Goal: Communication & Community: Answer question/provide support

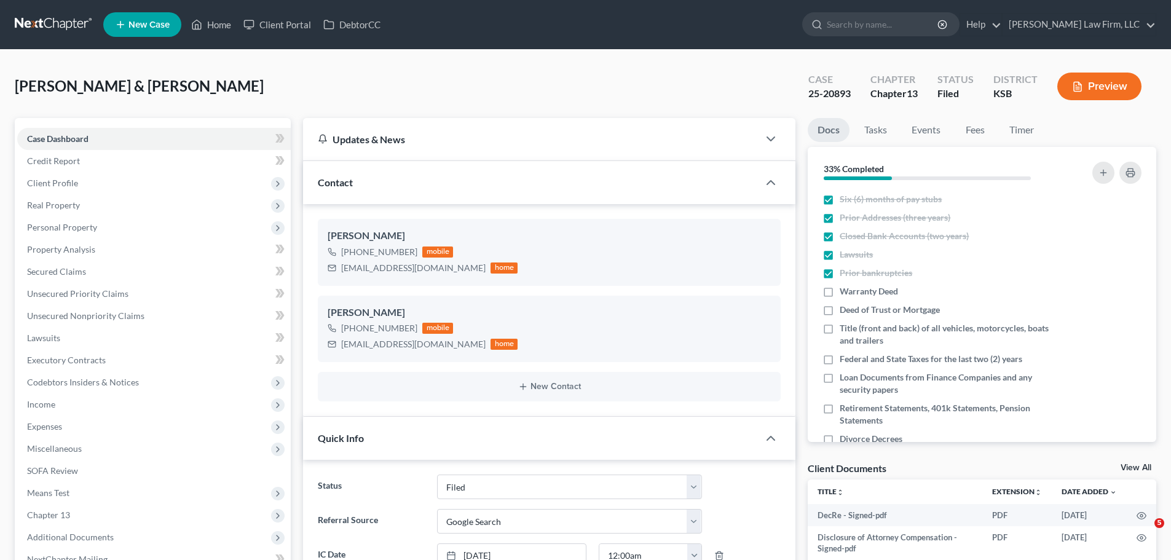
select select "3"
select select "4"
select select "0"
click at [224, 24] on link "Home" at bounding box center [211, 25] width 52 height 22
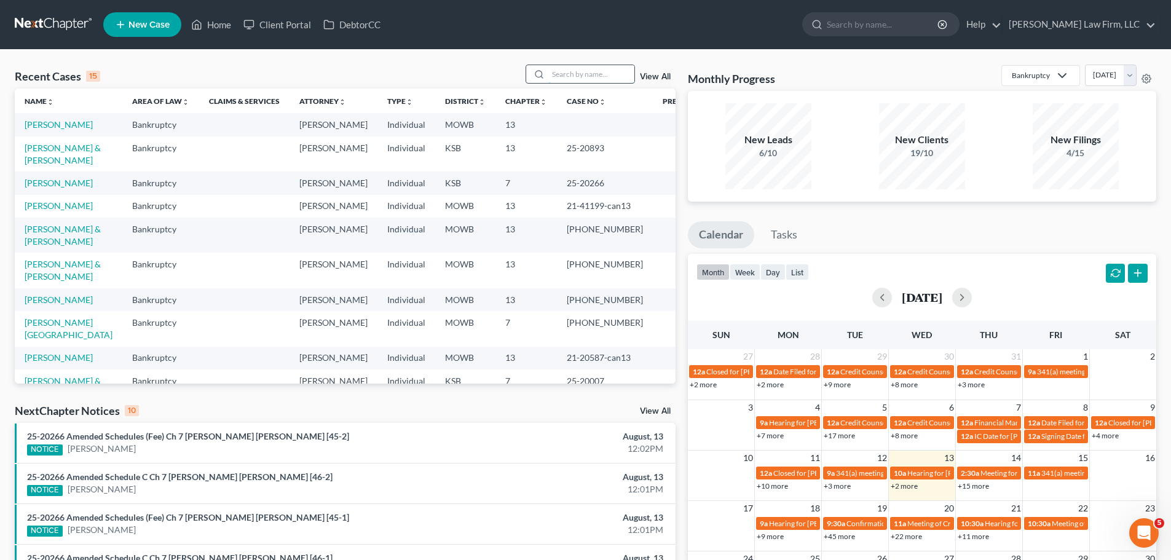
click at [598, 70] on input "search" at bounding box center [592, 74] width 86 height 18
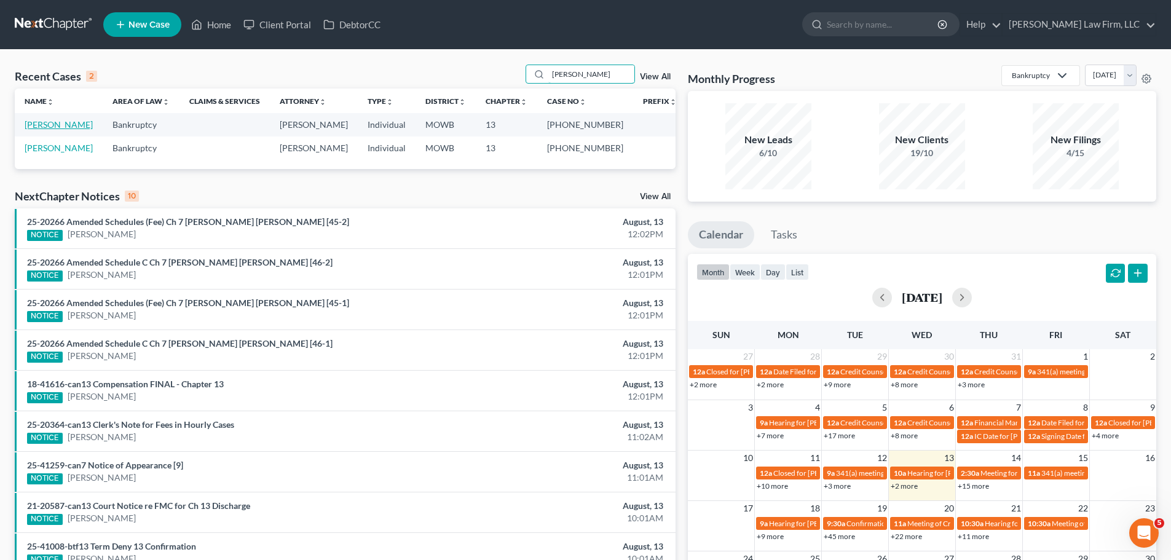
type input "[PERSON_NAME]"
click at [63, 121] on link "[PERSON_NAME]" at bounding box center [59, 124] width 68 height 10
select select "1"
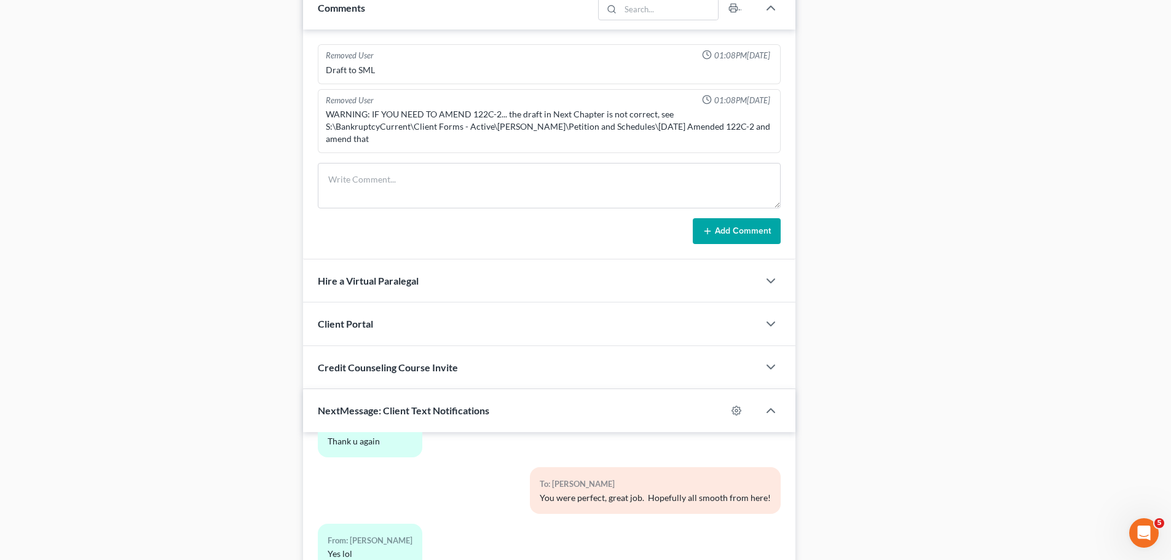
scroll to position [1264, 0]
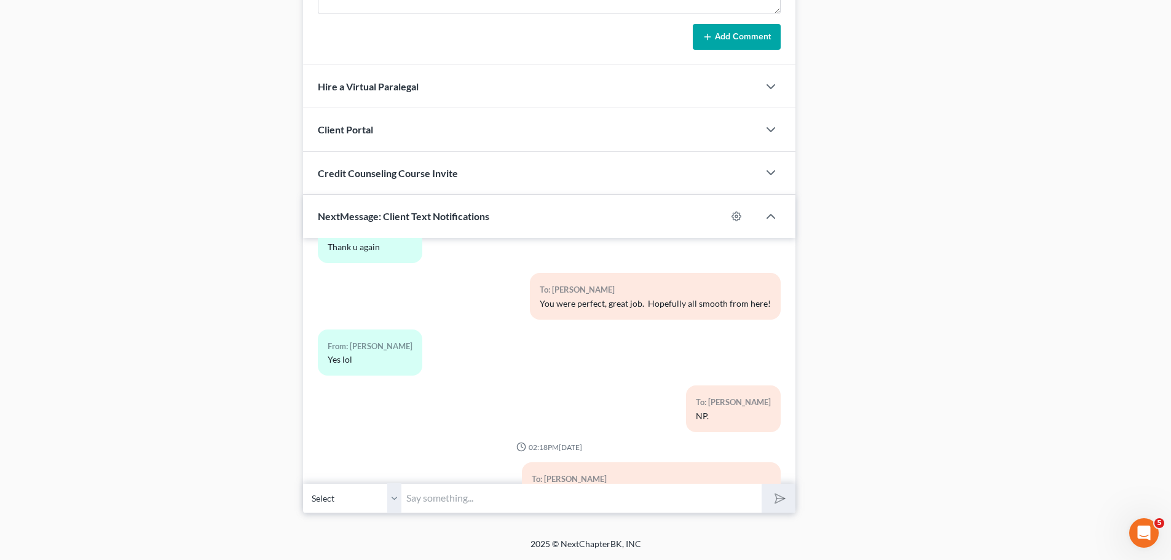
drag, startPoint x: 401, startPoint y: 499, endPoint x: 426, endPoint y: 499, distance: 25.2
click at [401, 499] on select "Select [PHONE_NUMBER] - [PERSON_NAME]" at bounding box center [352, 498] width 98 height 30
click at [456, 497] on input "text" at bounding box center [582, 498] width 360 height 30
type input "Good afternoon, Pat,"
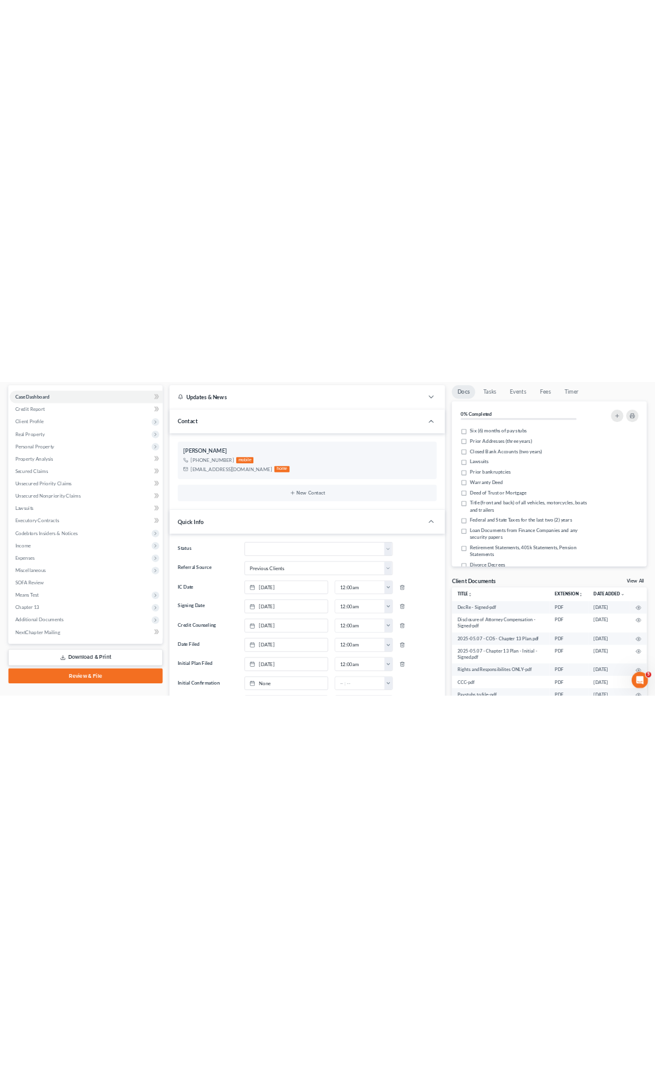
scroll to position [0, 0]
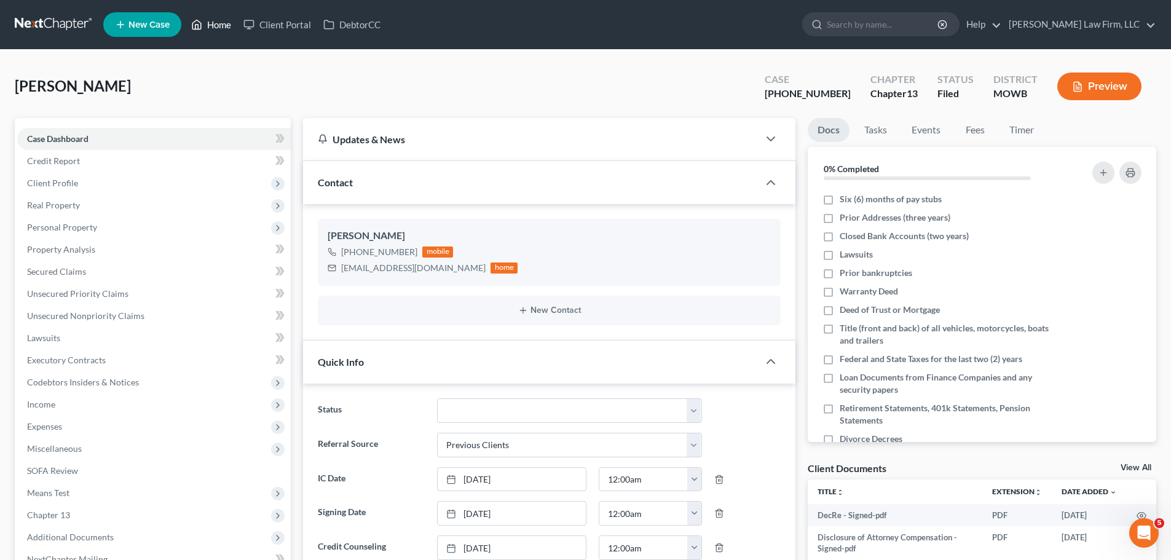
click at [215, 30] on link "Home" at bounding box center [211, 25] width 52 height 22
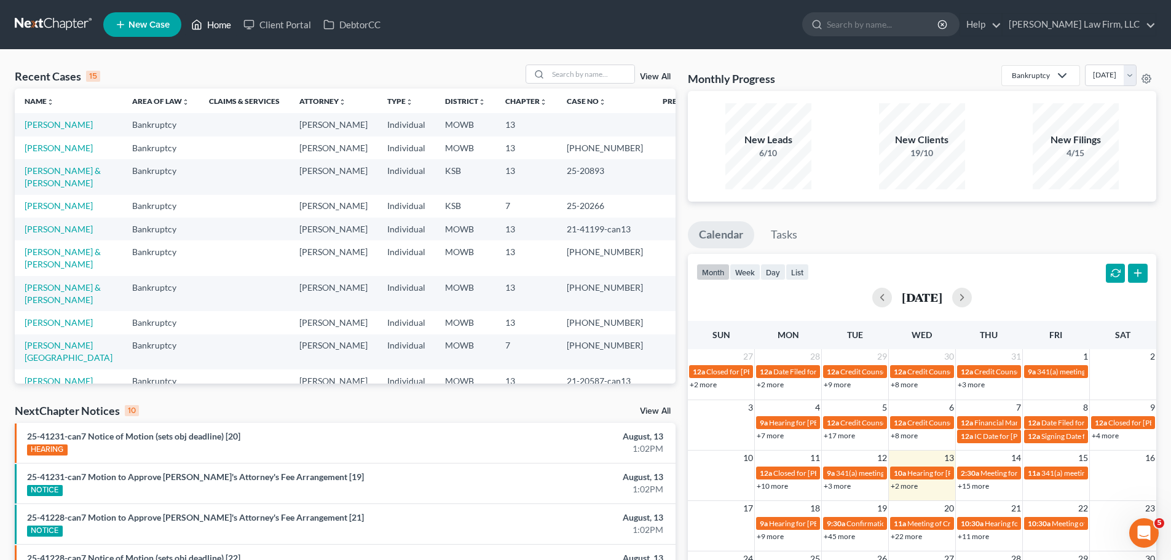
click at [208, 22] on link "Home" at bounding box center [211, 25] width 52 height 22
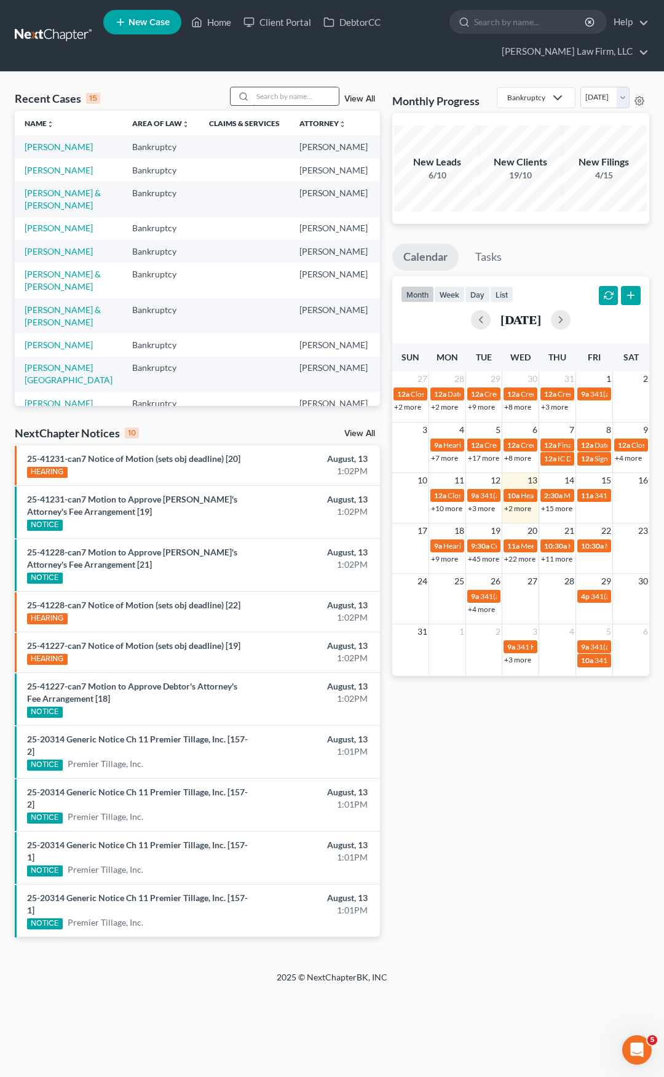
click at [297, 93] on input "search" at bounding box center [296, 96] width 86 height 18
type input "bird"
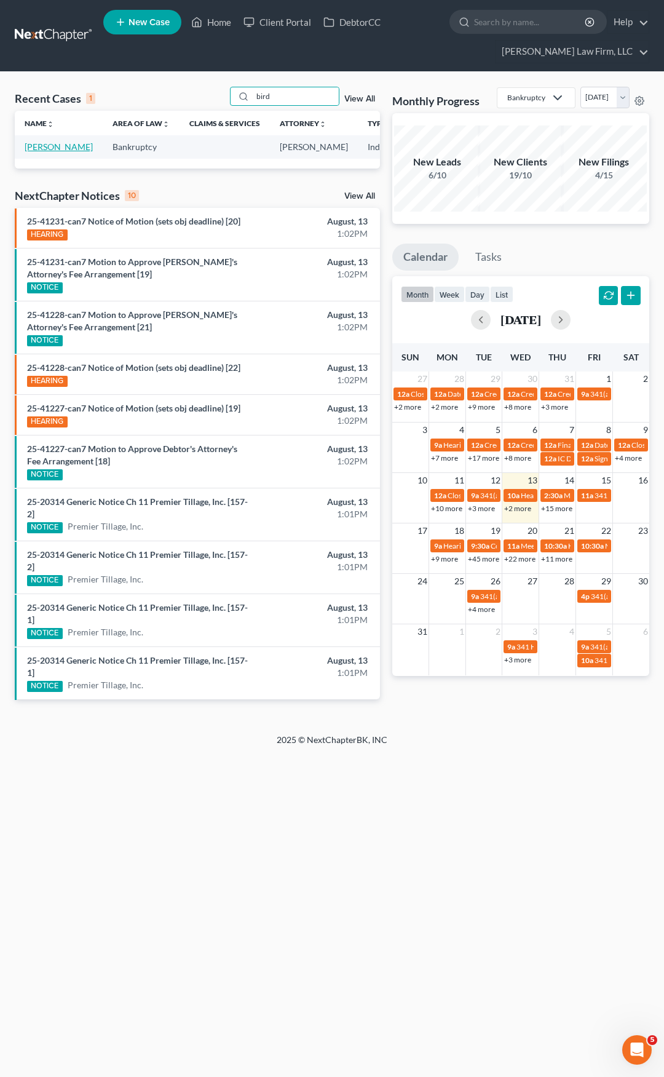
click at [47, 152] on link "[PERSON_NAME]" at bounding box center [59, 146] width 68 height 10
select select "4"
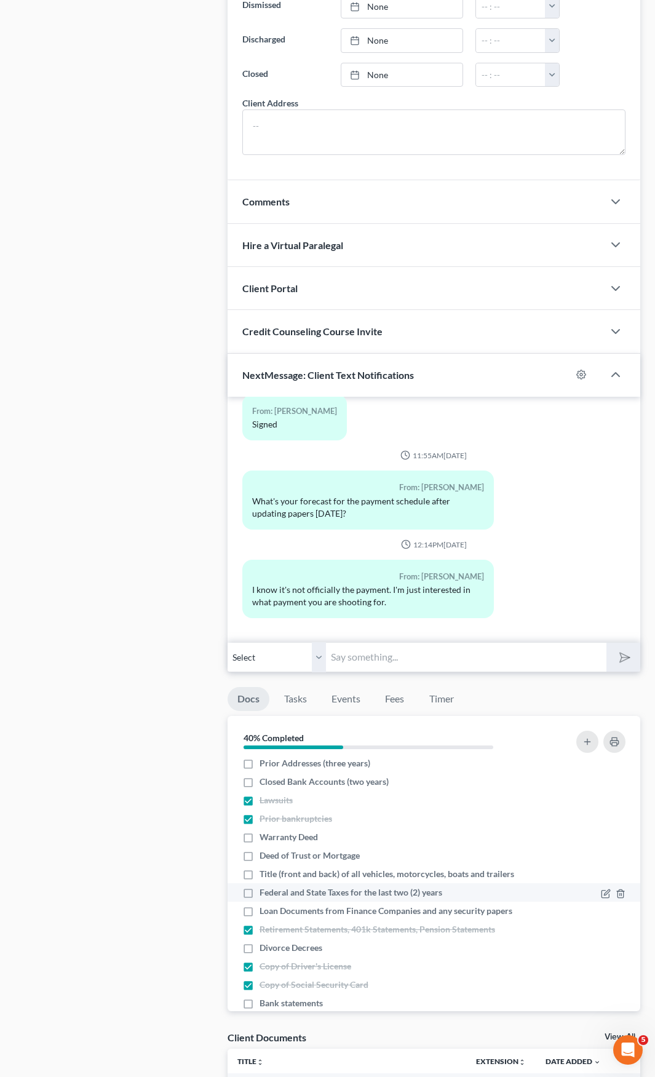
scroll to position [44, 0]
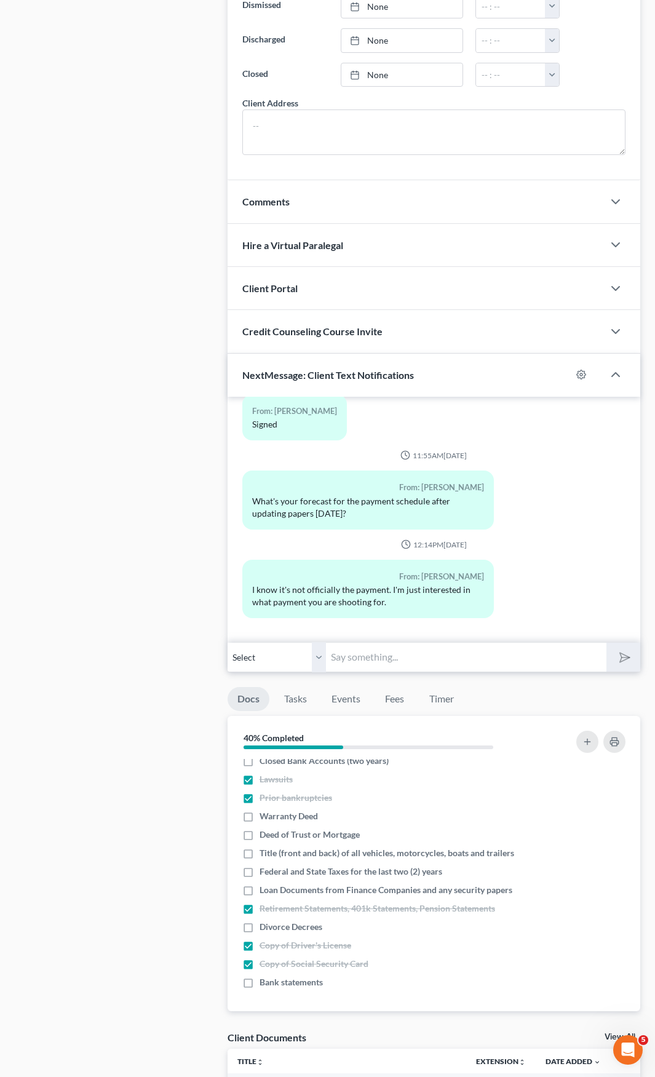
drag, startPoint x: 402, startPoint y: 669, endPoint x: 408, endPoint y: 661, distance: 10.1
click at [402, 560] on input "text" at bounding box center [466, 657] width 280 height 30
type input "Right now, I wouldn't want to throw out a number, because the Trustee is buttin…"
click at [606, 560] on button "submit" at bounding box center [623, 657] width 34 height 29
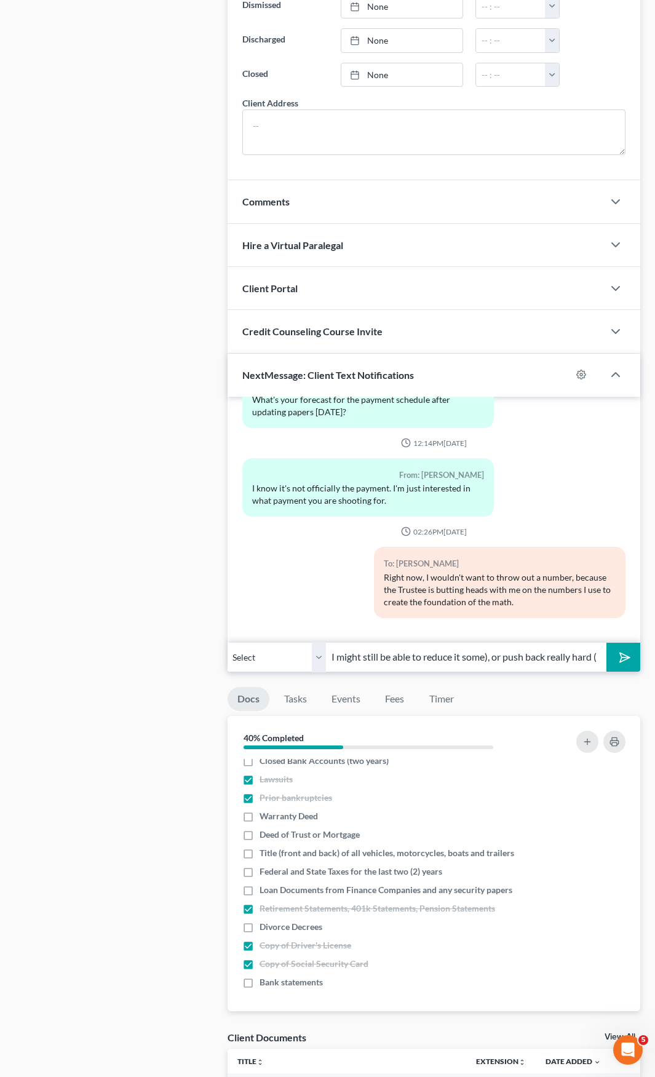
scroll to position [0, 395]
type input "The Trustee may accept the numbers we just provided, or they may push back ligh…"
click at [606, 560] on button "submit" at bounding box center [623, 657] width 34 height 29
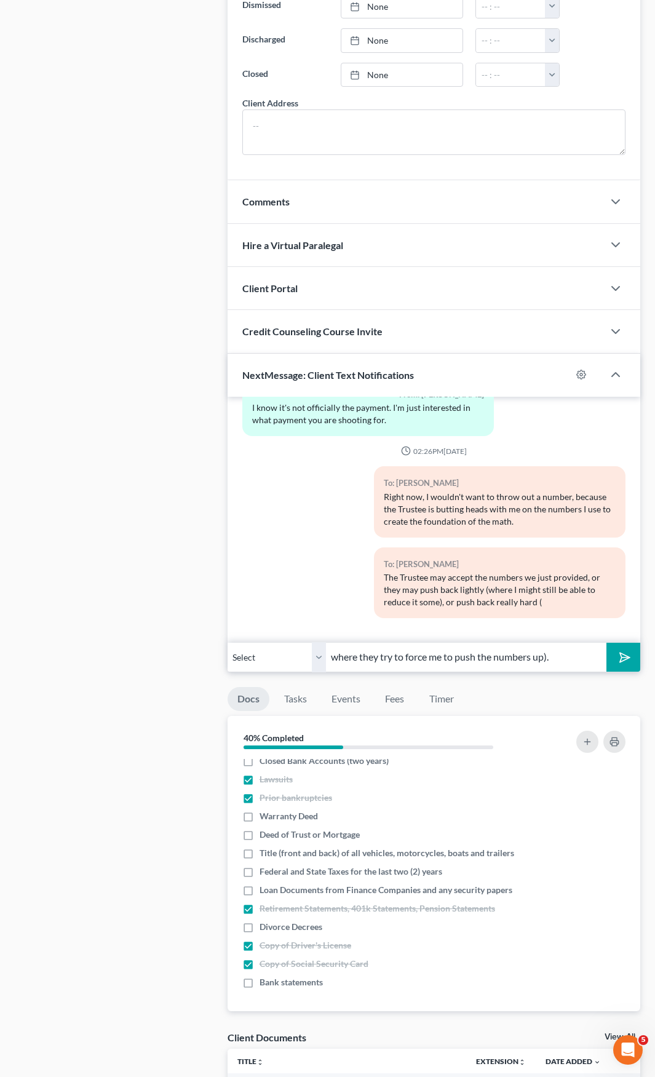
type input "where they try to force me to push the numbers up)."
click at [606, 560] on button "submit" at bounding box center [623, 657] width 34 height 29
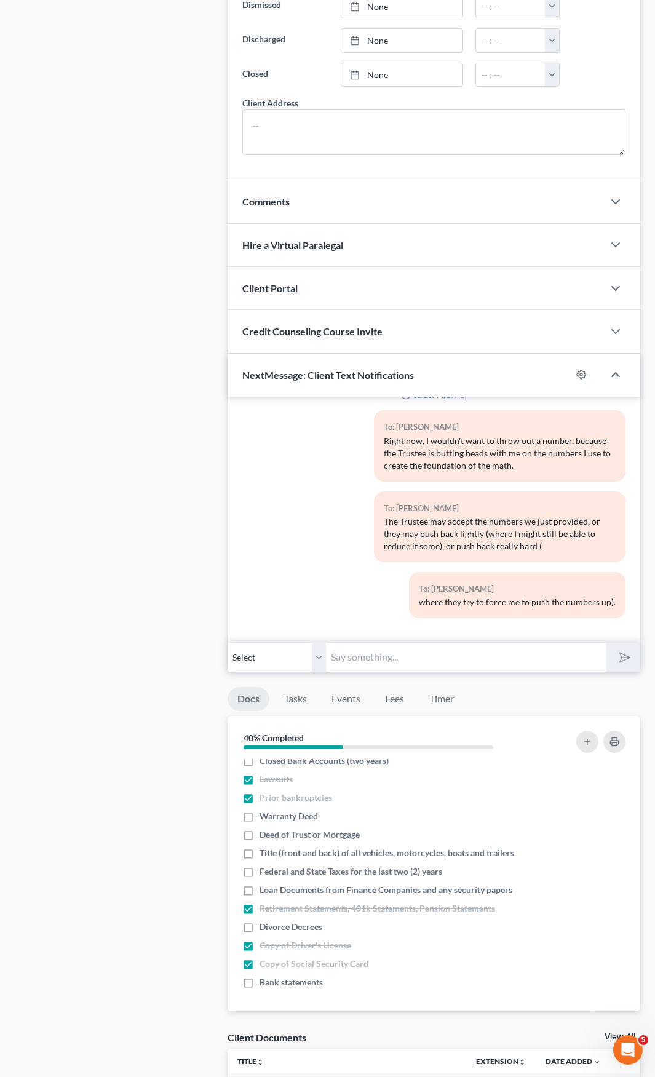
click at [372, 560] on input "text" at bounding box center [466, 657] width 280 height 30
type input "Of course if they do that last one, I still have more work to do."
click at [606, 560] on button "submit" at bounding box center [623, 657] width 34 height 29
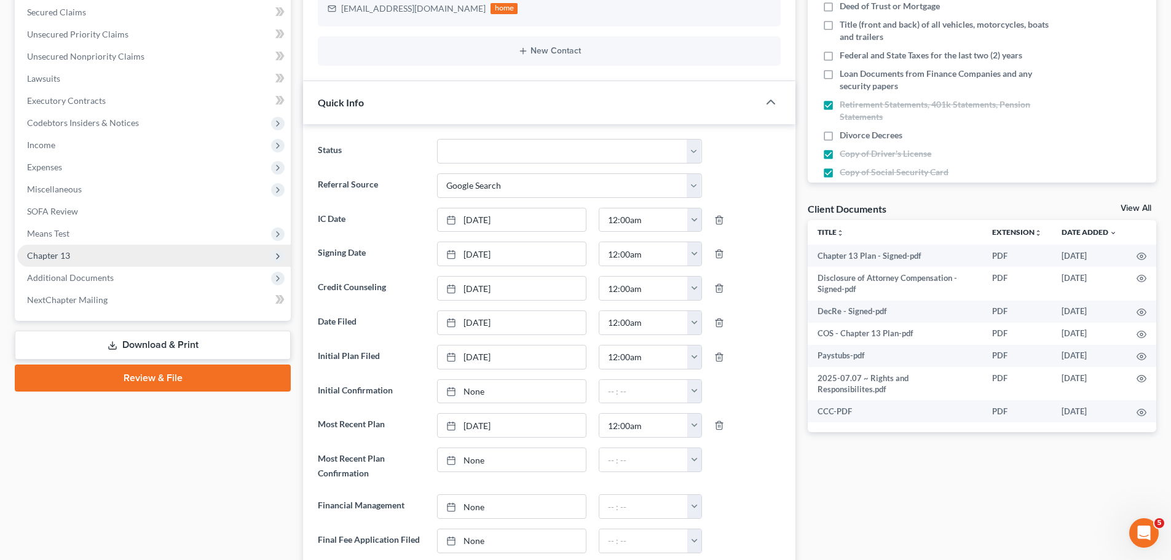
scroll to position [0, 0]
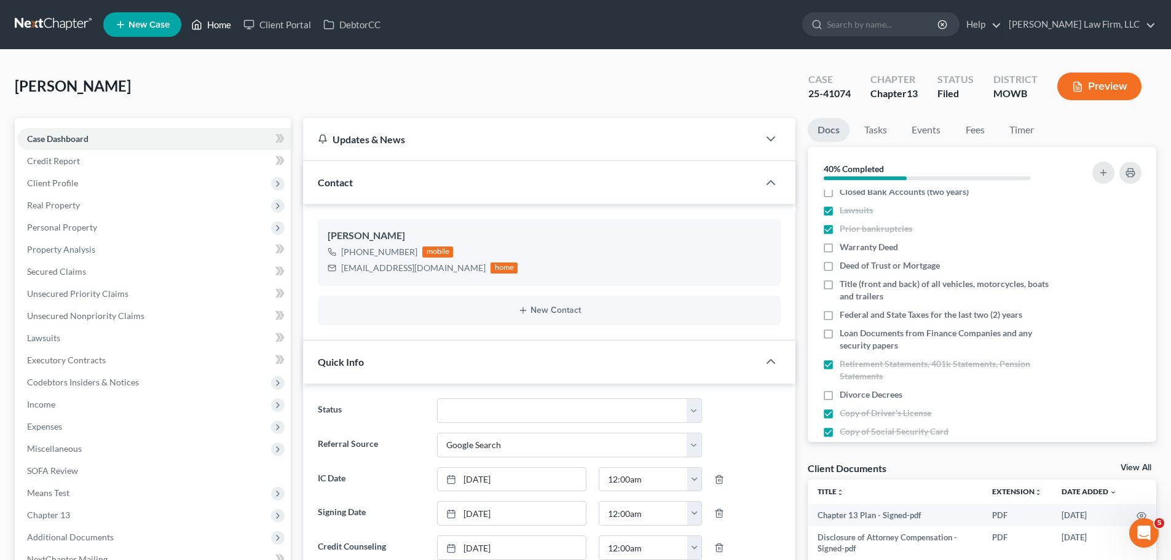
click at [215, 30] on link "Home" at bounding box center [211, 25] width 52 height 22
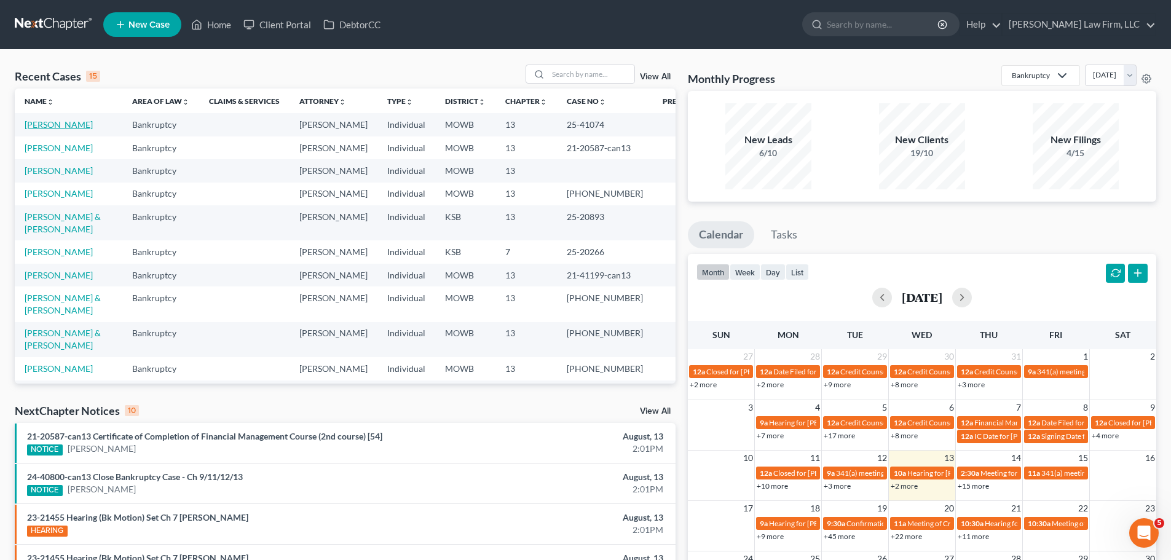
click at [49, 122] on link "[PERSON_NAME]" at bounding box center [59, 124] width 68 height 10
select select "4"
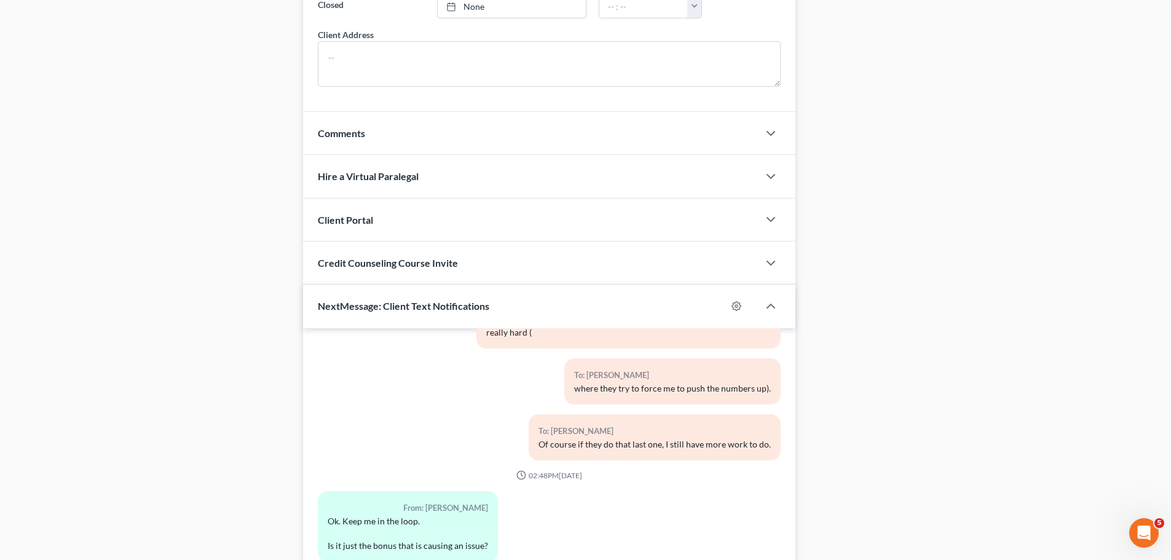
scroll to position [1034, 0]
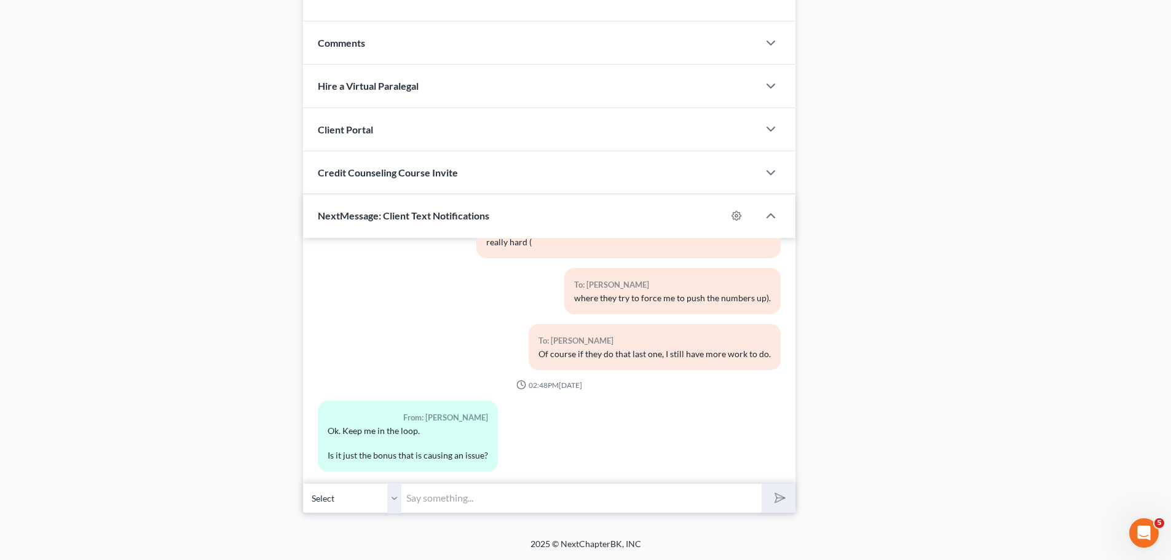
click at [497, 498] on input "text" at bounding box center [582, 498] width 360 height 30
drag, startPoint x: 229, startPoint y: 459, endPoint x: 239, endPoint y: 459, distance: 9.8
click at [474, 499] on input "text" at bounding box center [582, 498] width 360 height 30
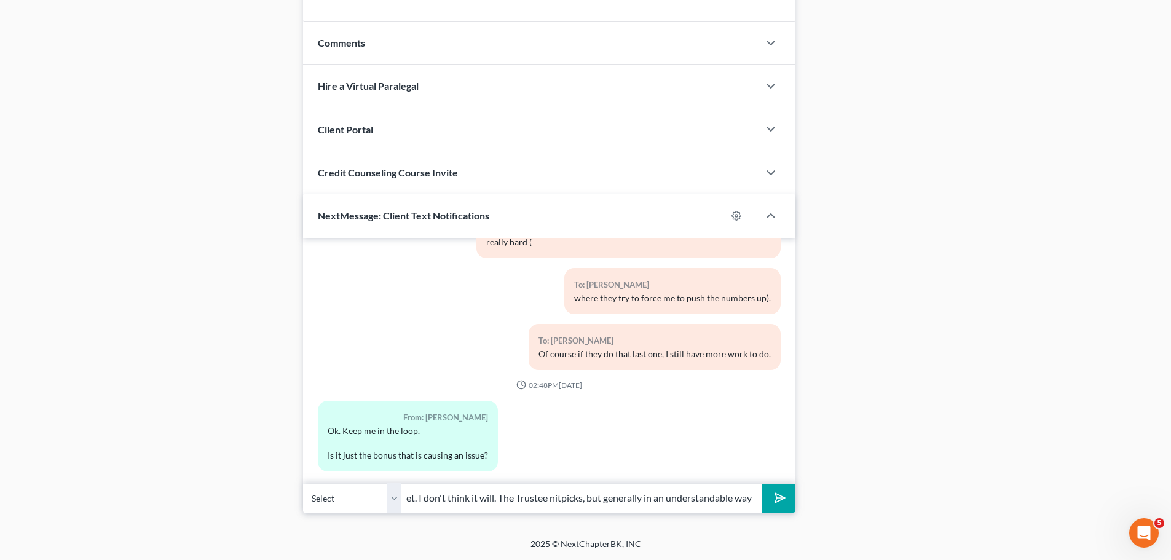
scroll to position [0, 31]
type input "Not yet. I don't think it will. The Trustee nitpicks, but generally in an under…"
click at [762, 484] on button "submit" at bounding box center [779, 498] width 34 height 29
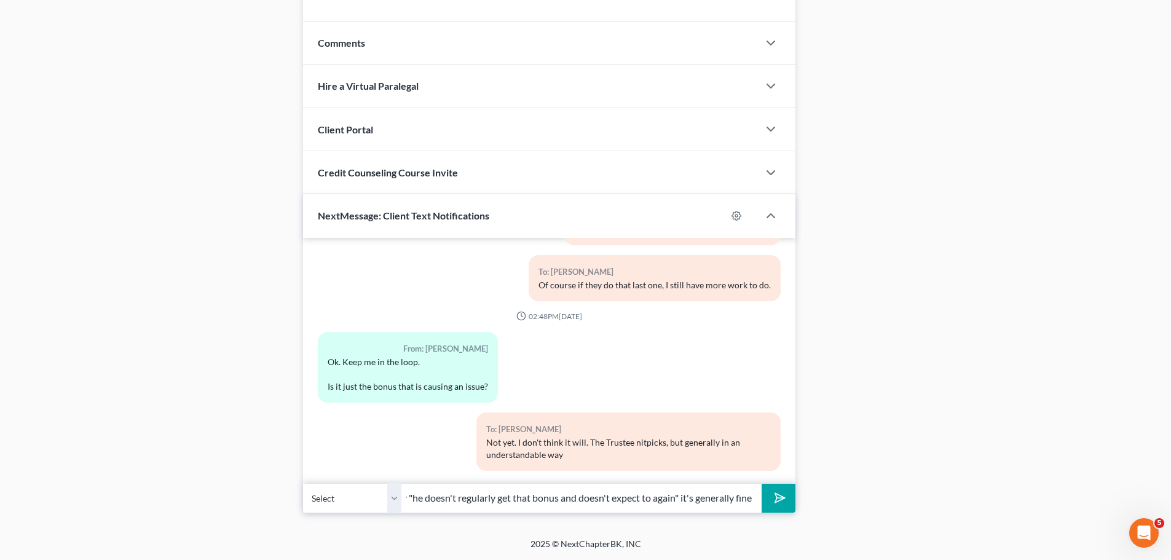
scroll to position [0, 53]
type input "When I say "he doesn't regularly get that bonus and doesn't expect to again" it…"
click at [762, 484] on button "submit" at bounding box center [779, 498] width 34 height 29
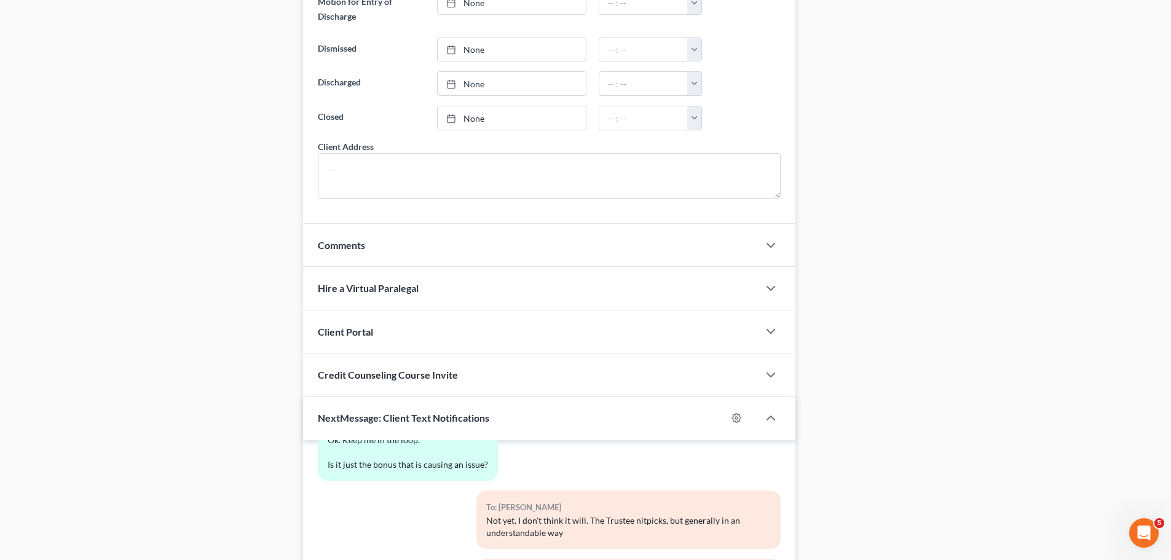
scroll to position [0, 0]
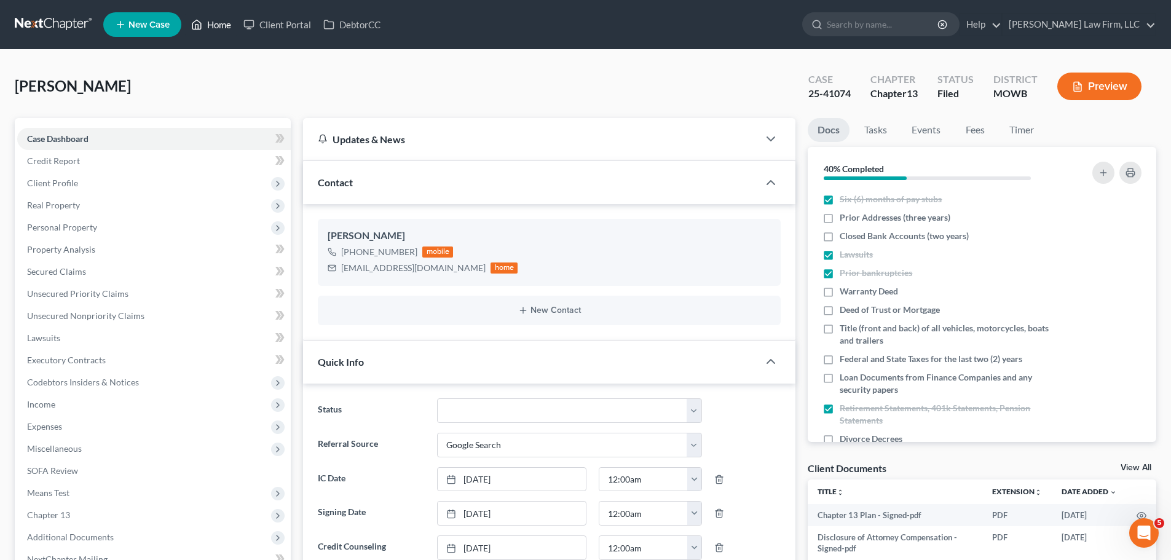
click at [218, 31] on link "Home" at bounding box center [211, 25] width 52 height 22
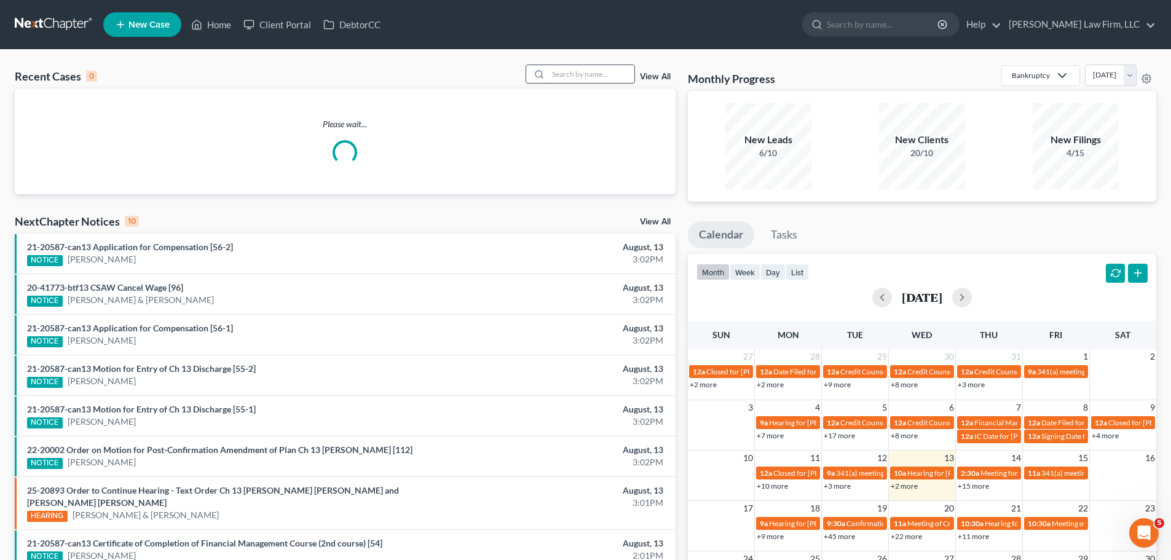
click at [589, 71] on input "search" at bounding box center [592, 74] width 86 height 18
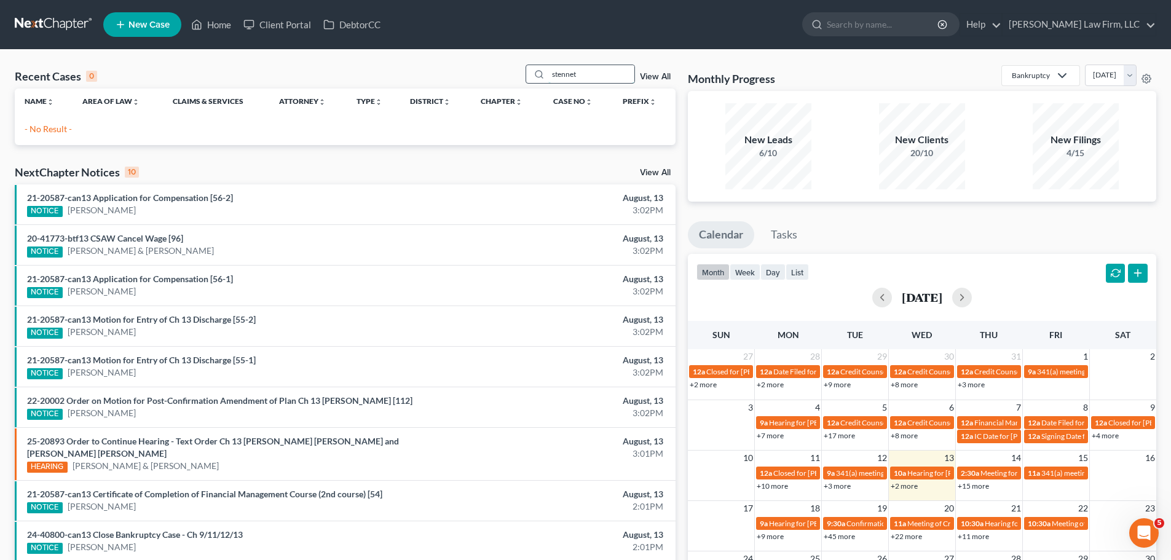
click at [583, 76] on input "stennet" at bounding box center [592, 74] width 86 height 18
type input "[PERSON_NAME]"
click at [917, 23] on input "search" at bounding box center [883, 24] width 113 height 23
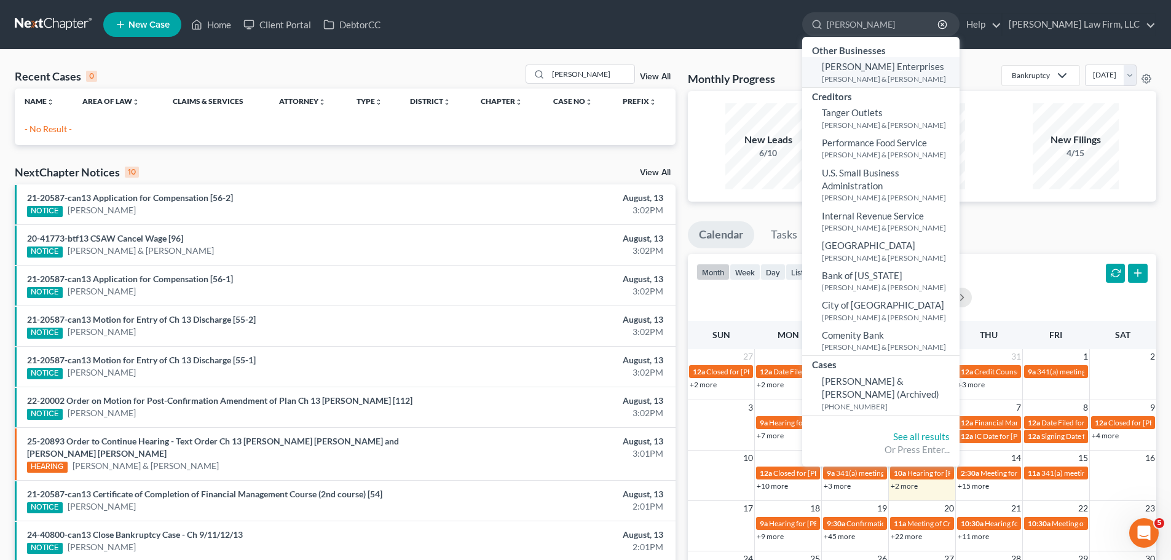
type input "[PERSON_NAME]"
click at [922, 72] on span "[PERSON_NAME] Enterprises" at bounding box center [883, 66] width 122 height 11
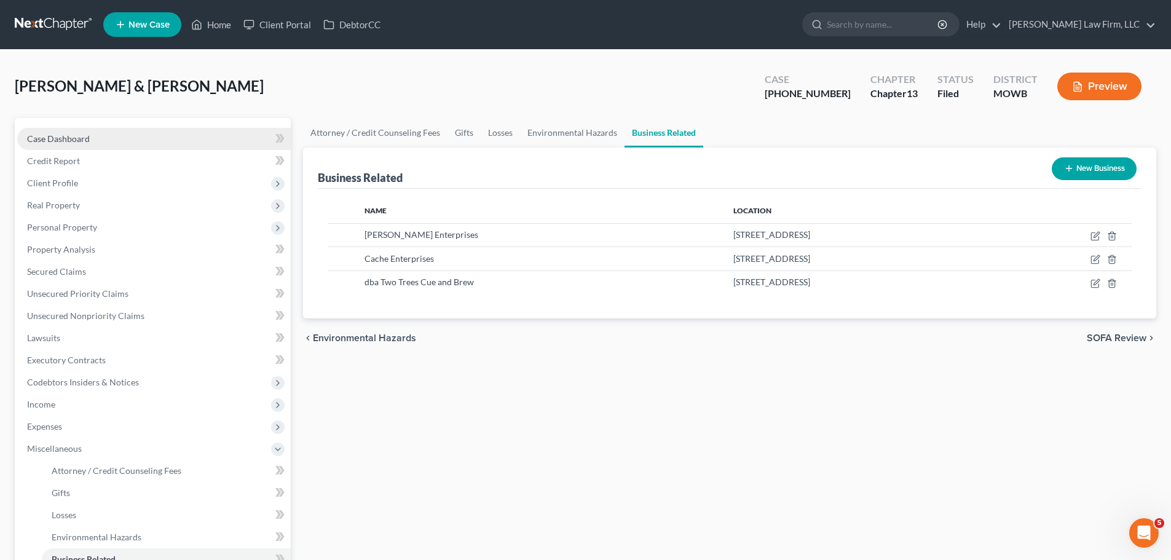
click at [75, 141] on span "Case Dashboard" at bounding box center [58, 138] width 63 height 10
select select "6"
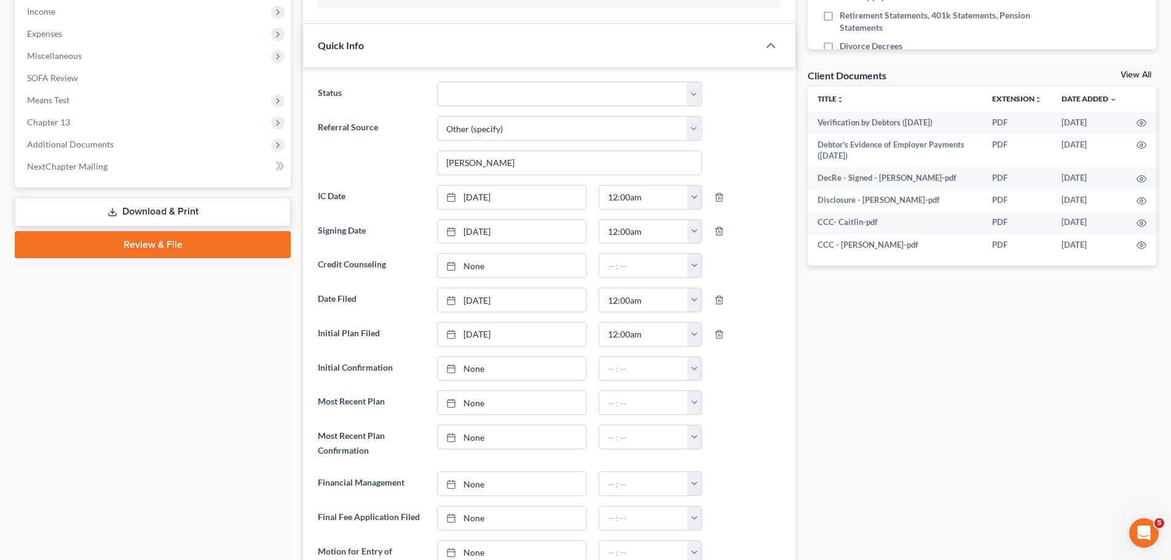
scroll to position [184, 0]
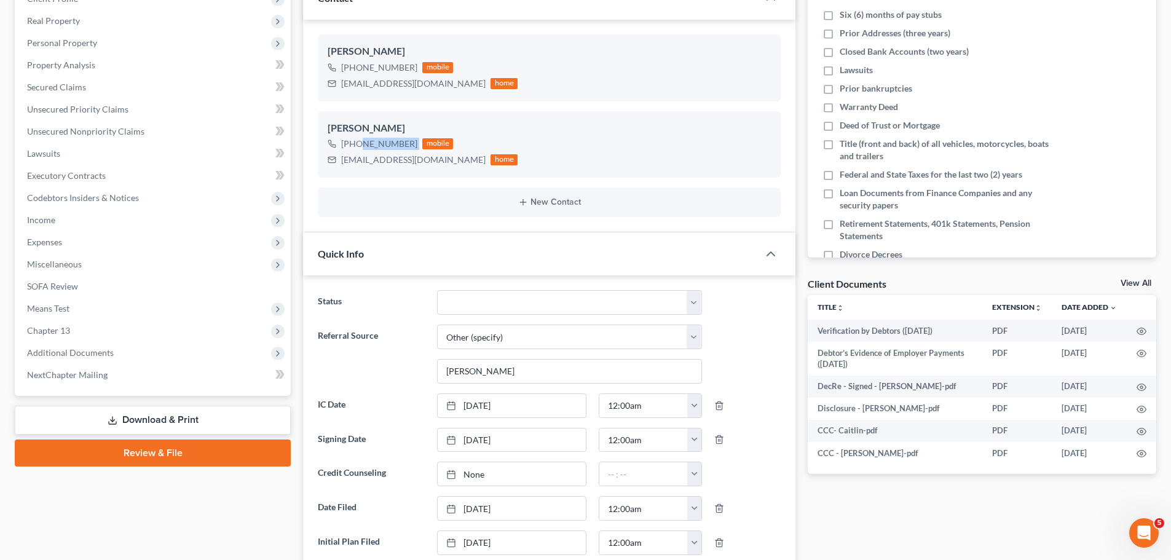
drag, startPoint x: 404, startPoint y: 145, endPoint x: 571, endPoint y: 260, distance: 202.5
click at [357, 146] on div "[PHONE_NUMBER] mobile" at bounding box center [423, 144] width 190 height 16
copy div "417) 437-2213"
